Goal: Task Accomplishment & Management: Manage account settings

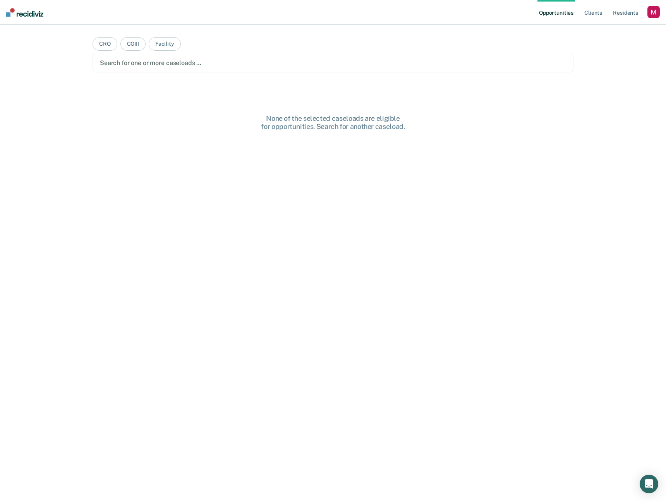
click at [654, 11] on div "button" at bounding box center [653, 12] width 12 height 12
click at [601, 34] on link "Profile" at bounding box center [622, 31] width 62 height 7
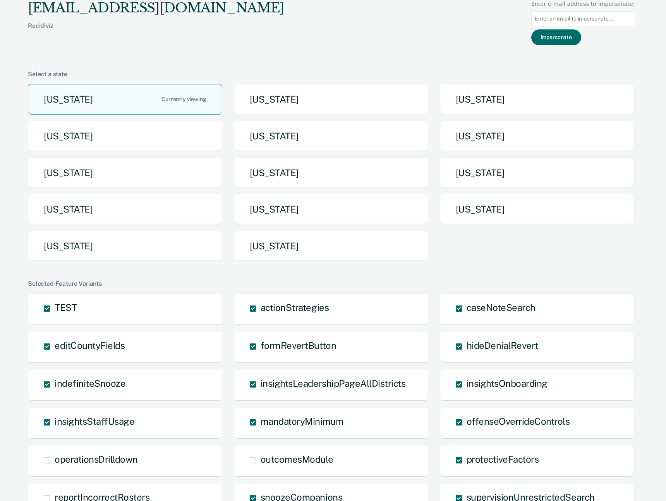
click at [579, 19] on input at bounding box center [583, 18] width 104 height 15
type input "mlvollmers@nd.gov"
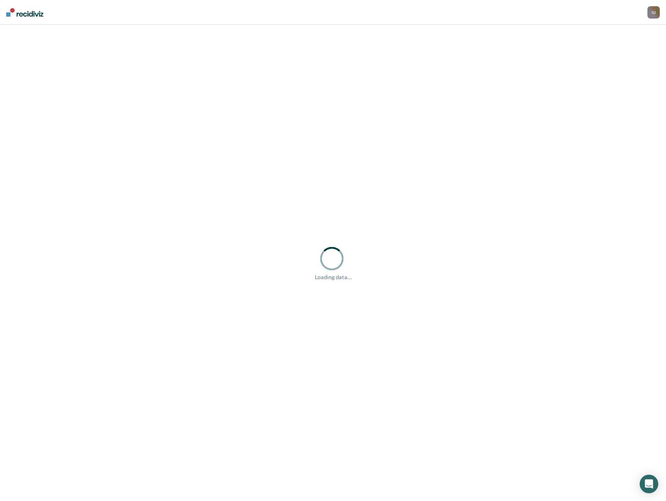
click at [433, 320] on div "Loading data..." at bounding box center [333, 263] width 666 height 476
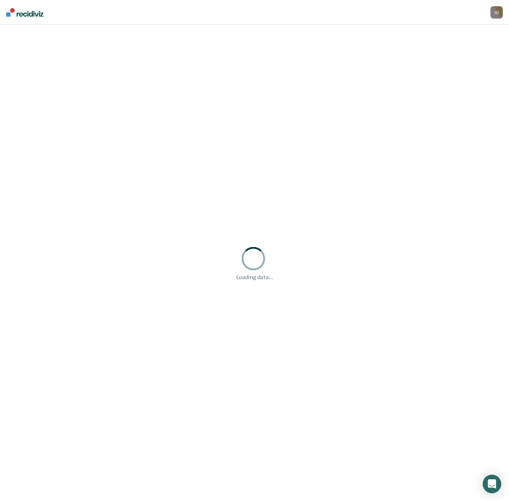
click at [371, 246] on div "Loading data..." at bounding box center [254, 263] width 484 height 36
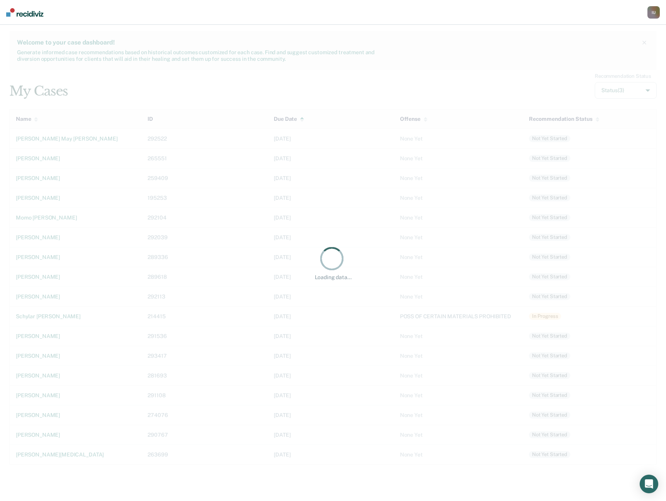
click at [331, 355] on div "Loading data... Welcome to your case dashboard! Generate informed case recommen…" at bounding box center [333, 263] width 666 height 476
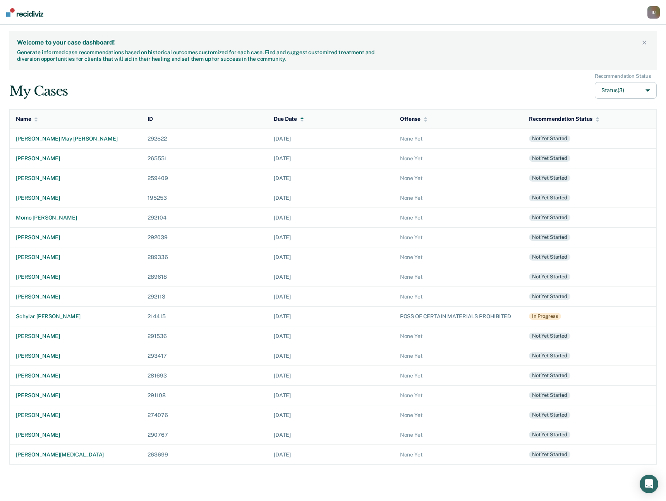
click at [629, 90] on button "Status (3)" at bounding box center [625, 90] width 62 height 17
click at [585, 148] on input "Archived" at bounding box center [584, 147] width 5 height 5
checkbox input "true"
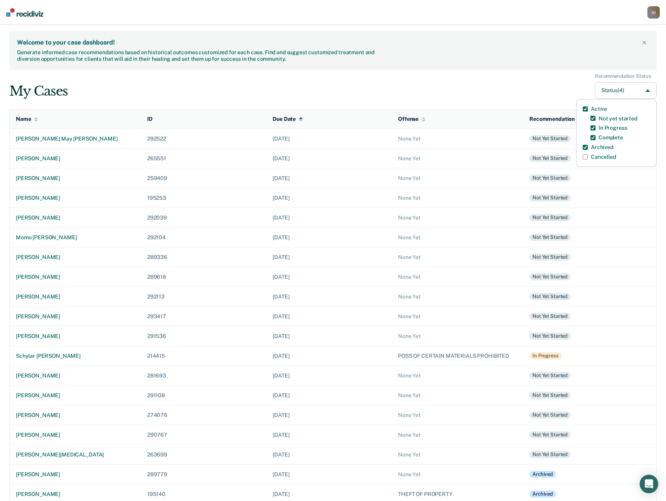
click at [446, 310] on td "None Yet" at bounding box center [457, 316] width 131 height 20
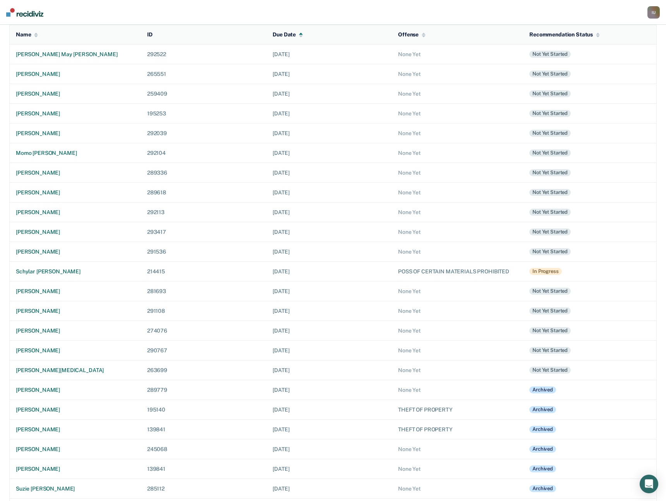
scroll to position [132, 0]
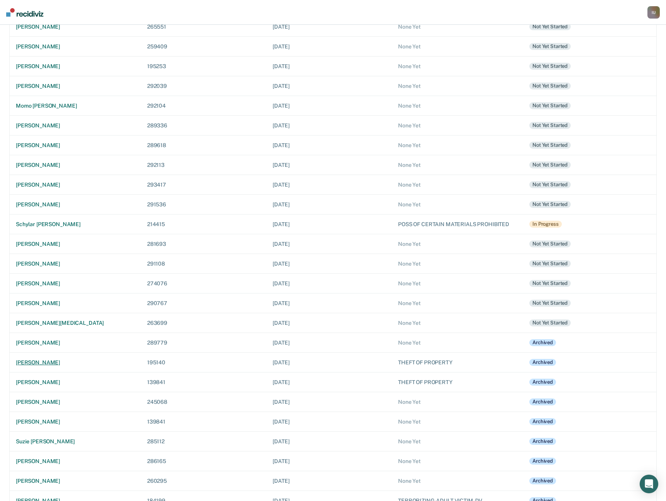
click at [57, 365] on div "lucas tanner richardson" at bounding box center [75, 362] width 119 height 7
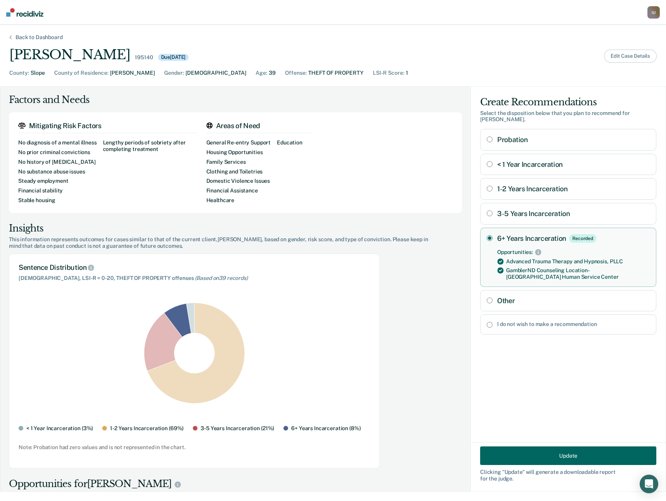
click at [626, 55] on button "Edit Case Details" at bounding box center [630, 56] width 53 height 13
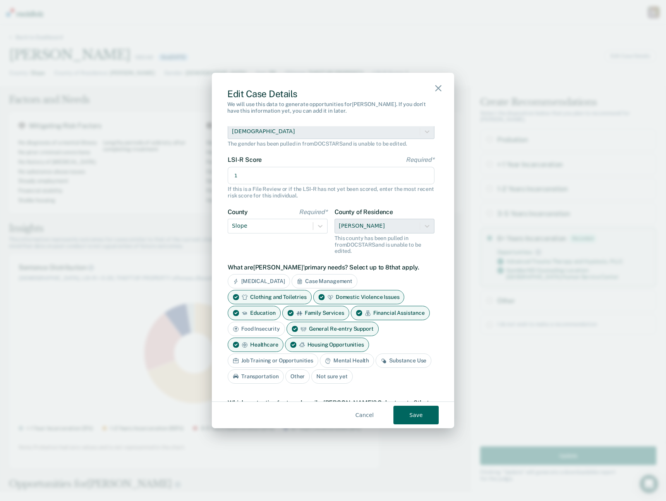
scroll to position [70, 0]
drag, startPoint x: 256, startPoint y: 178, endPoint x: 166, endPoint y: 178, distance: 90.6
click at [166, 179] on div "Edit Case Details We will use this data to generate opportunities for Lucas . I…" at bounding box center [333, 250] width 666 height 501
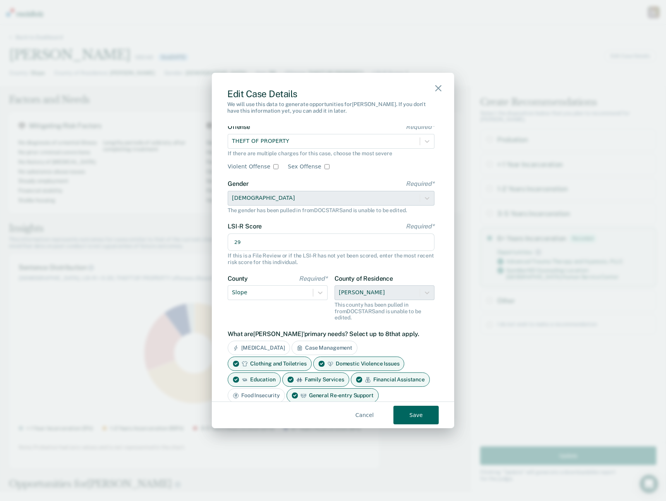
scroll to position [0, 0]
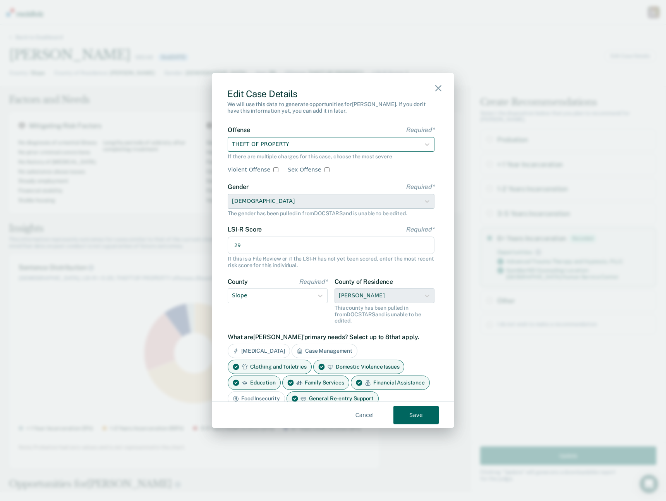
type input "29"
click at [316, 149] on div "THEFT OF PROPERTY" at bounding box center [324, 144] width 192 height 13
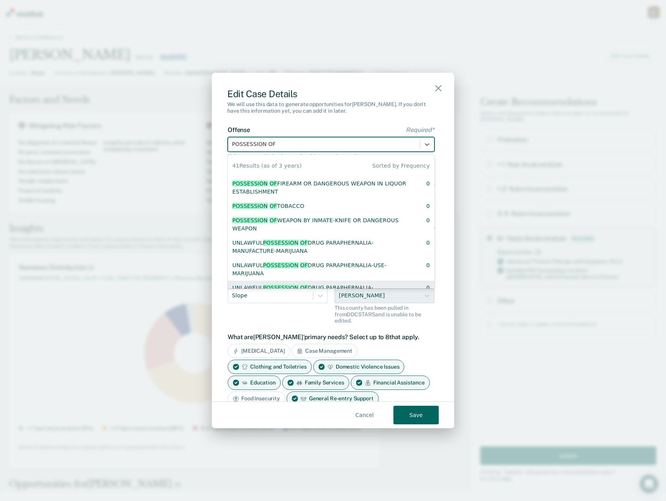
scroll to position [611, 0]
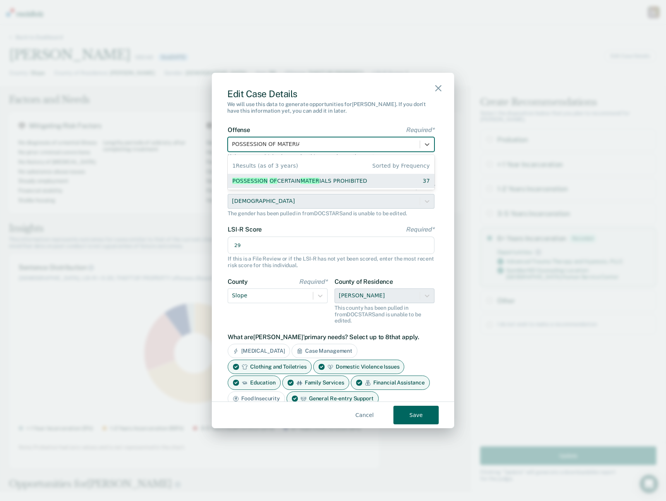
type input "POSSESSION OF MATERIAL"
click at [306, 182] on span "MATERIAL" at bounding box center [313, 181] width 27 height 6
checkbox input "true"
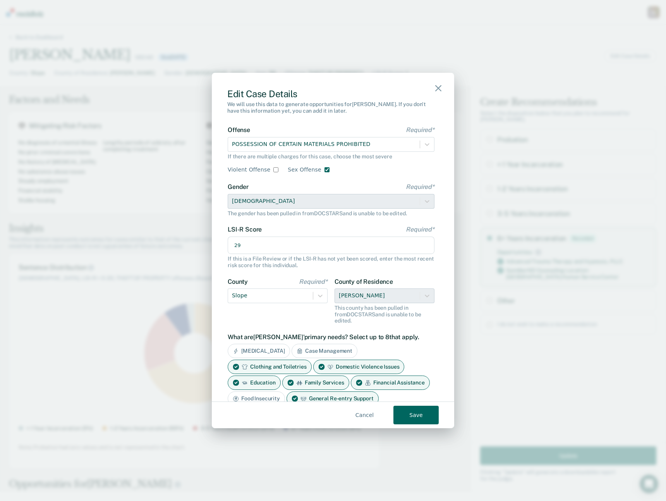
click at [420, 419] on button "Save" at bounding box center [415, 415] width 45 height 19
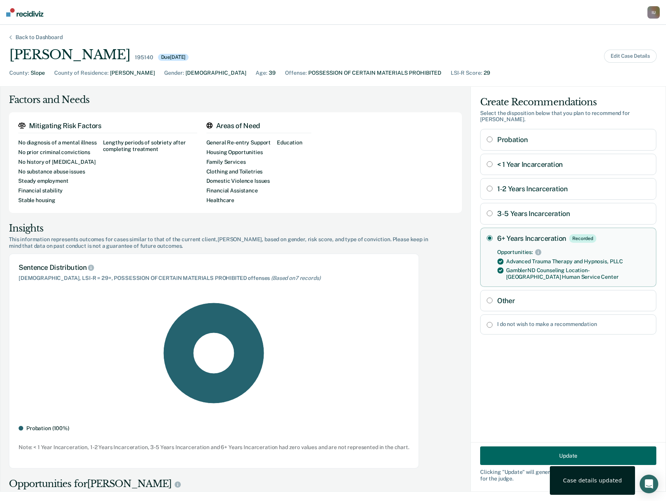
click at [275, 372] on div "Probation ( 100 %) Note: < 1 Year Incarceration, 1-2 Years Incarceration, 3-5 Y…" at bounding box center [214, 377] width 390 height 148
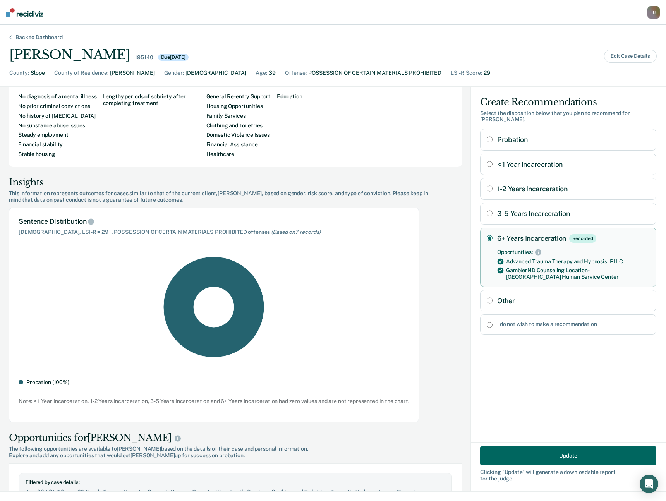
scroll to position [0, 0]
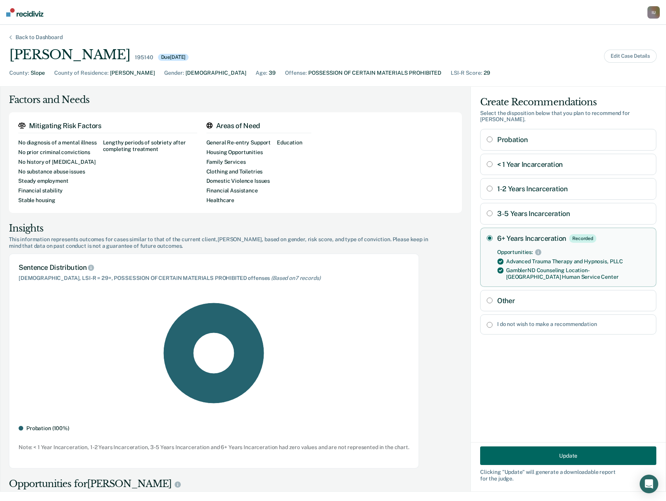
click at [548, 456] on button "Update" at bounding box center [568, 455] width 176 height 19
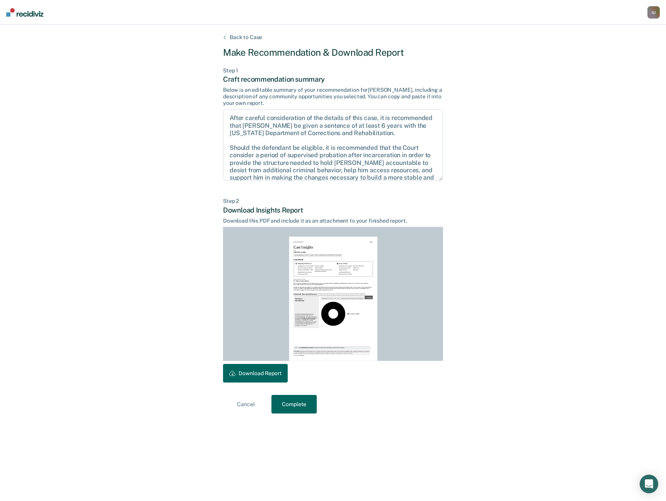
click at [256, 373] on button "Download Report" at bounding box center [255, 373] width 65 height 19
click at [484, 309] on div "Back to Case Make Recommendation & Download Report Step 1 Craft recommendation …" at bounding box center [333, 263] width 666 height 476
click at [477, 289] on div "Back to Case Make Recommendation & Download Report Step 1 Craft recommendation …" at bounding box center [333, 263] width 666 height 476
click at [483, 276] on div "Back to Case Make Recommendation & Download Report Step 1 Craft recommendation …" at bounding box center [333, 263] width 666 height 476
click at [233, 36] on div "Back to Case" at bounding box center [245, 37] width 51 height 7
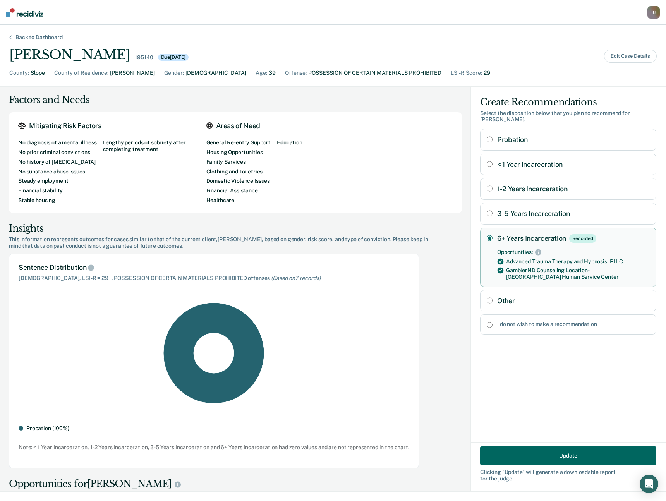
click at [390, 324] on div "Probation ( 100 %) Note: < 1 Year Incarceration, 1-2 Years Incarceration, 3-5 Y…" at bounding box center [214, 377] width 390 height 148
click at [625, 55] on button "Edit Case Details" at bounding box center [630, 56] width 53 height 13
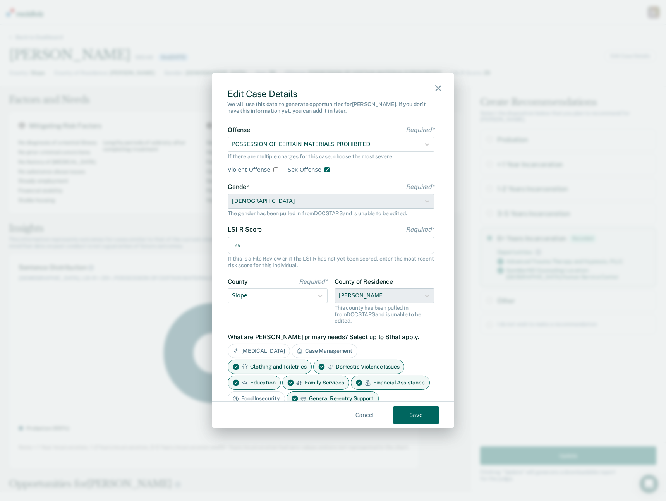
click at [436, 88] on icon "button" at bounding box center [438, 88] width 6 height 6
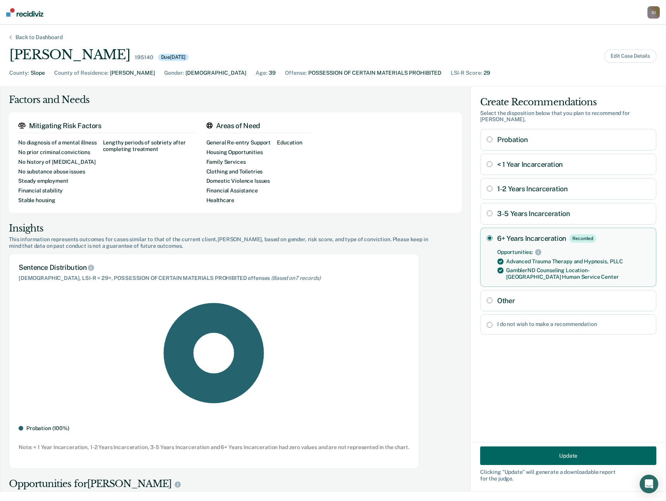
click at [373, 46] on div "Back to Dashboard Lucas Tanner Richardson 195140 Due 07/22/2025 Edit Case Detai…" at bounding box center [333, 263] width 666 height 476
click at [648, 13] on div "I U" at bounding box center [653, 12] width 12 height 12
click at [597, 51] on link "Log Out" at bounding box center [621, 50] width 65 height 7
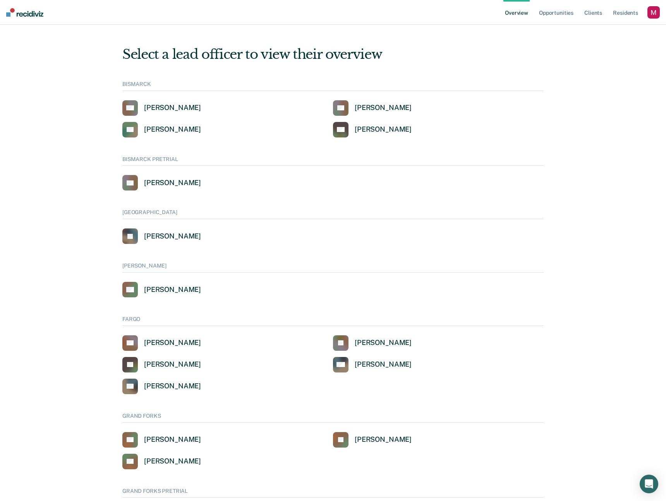
click at [52, 365] on div "Select a lead officer to view their overview BISMARCK AA [PERSON_NAME] CS [PERS…" at bounding box center [332, 385] width 647 height 702
click at [653, 10] on div "button" at bounding box center [653, 12] width 12 height 12
click at [597, 33] on link "Profile" at bounding box center [620, 31] width 66 height 7
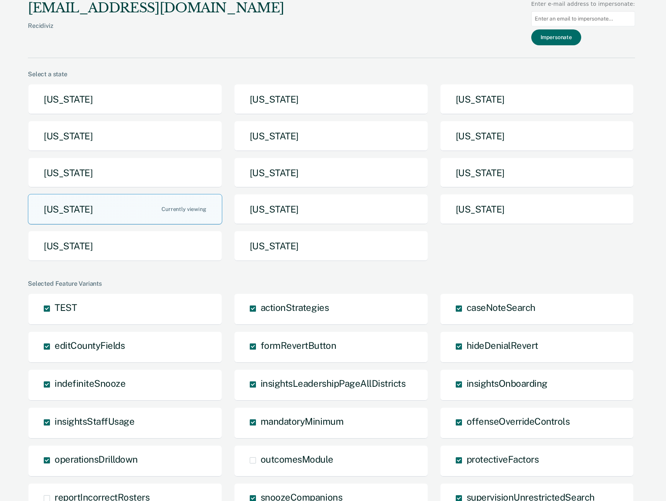
click at [576, 18] on input at bounding box center [583, 18] width 104 height 15
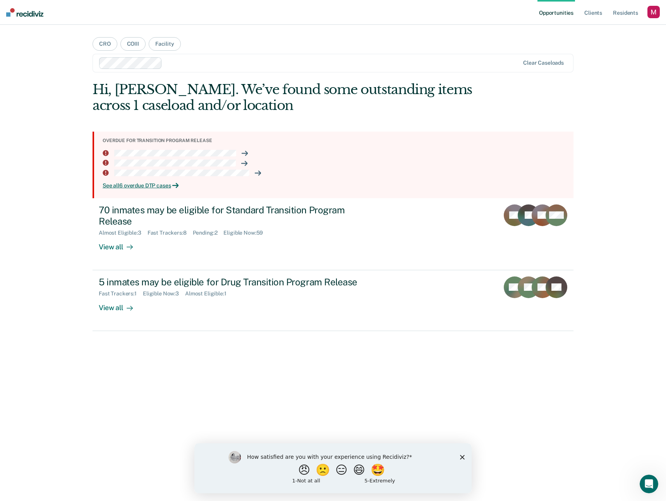
click at [652, 15] on div "button" at bounding box center [653, 12] width 12 height 12
click at [601, 30] on link "Profile" at bounding box center [622, 31] width 62 height 7
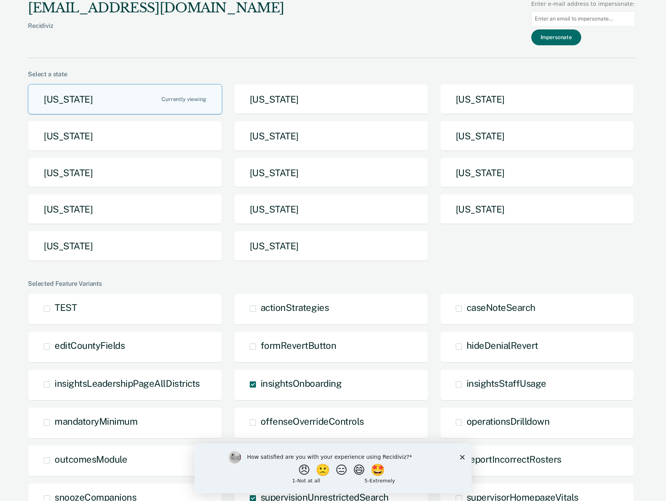
click at [594, 21] on input at bounding box center [583, 18] width 104 height 15
click at [581, 20] on input at bounding box center [583, 18] width 104 height 15
paste input "anbrooks@nd.gov"
type input "anbrooks@nd.gov"
click at [572, 37] on button "Impersonate" at bounding box center [556, 37] width 50 height 16
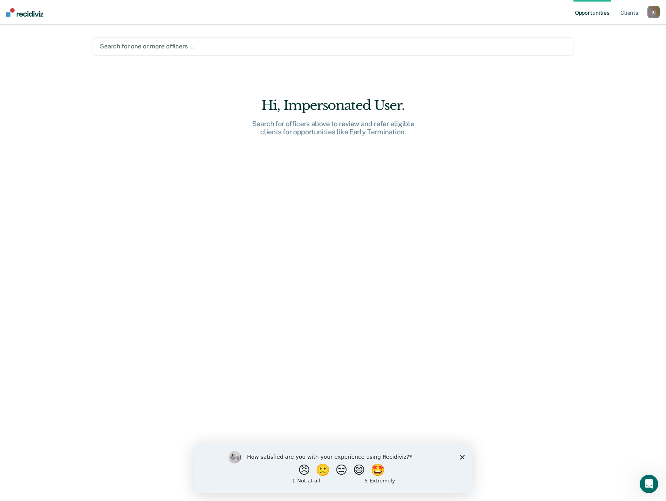
click at [653, 10] on div "I U" at bounding box center [653, 12] width 12 height 12
click at [608, 50] on link "Go to PSI Case Dashboard" at bounding box center [613, 51] width 79 height 7
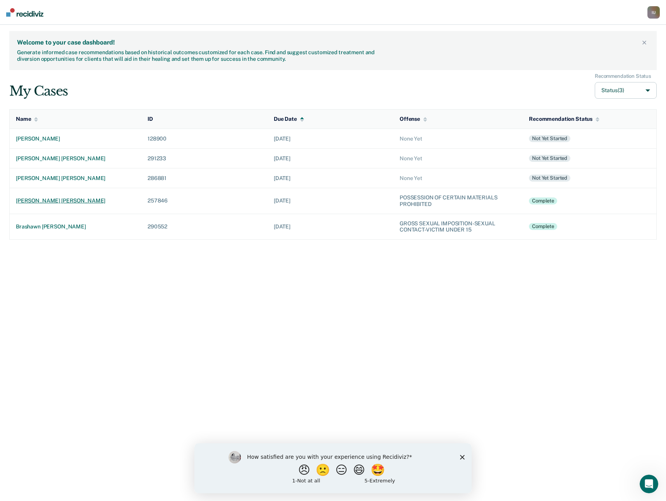
click at [60, 202] on div "austin james murray" at bounding box center [75, 200] width 119 height 7
